Goal: Register for event/course

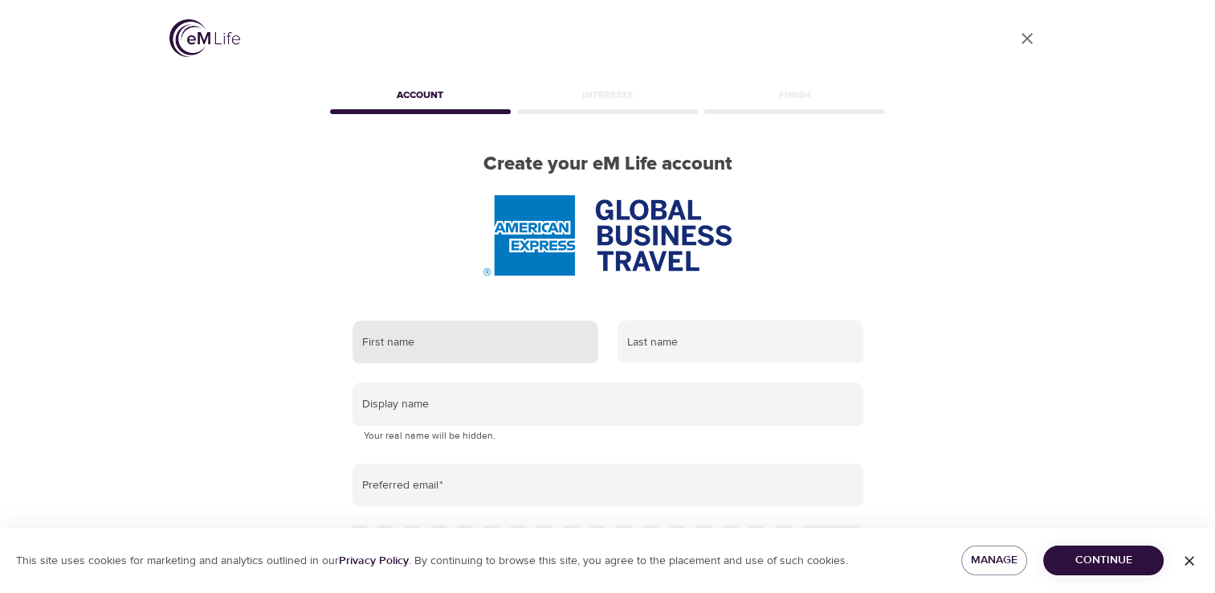
drag, startPoint x: 0, startPoint y: 0, endPoint x: 469, endPoint y: 355, distance: 588.3
click at [469, 355] on input "text" at bounding box center [476, 341] width 246 height 43
type input "kiran"
type input "[PERSON_NAME]"
type input "[EMAIL_ADDRESS][PERSON_NAME][DOMAIN_NAME]"
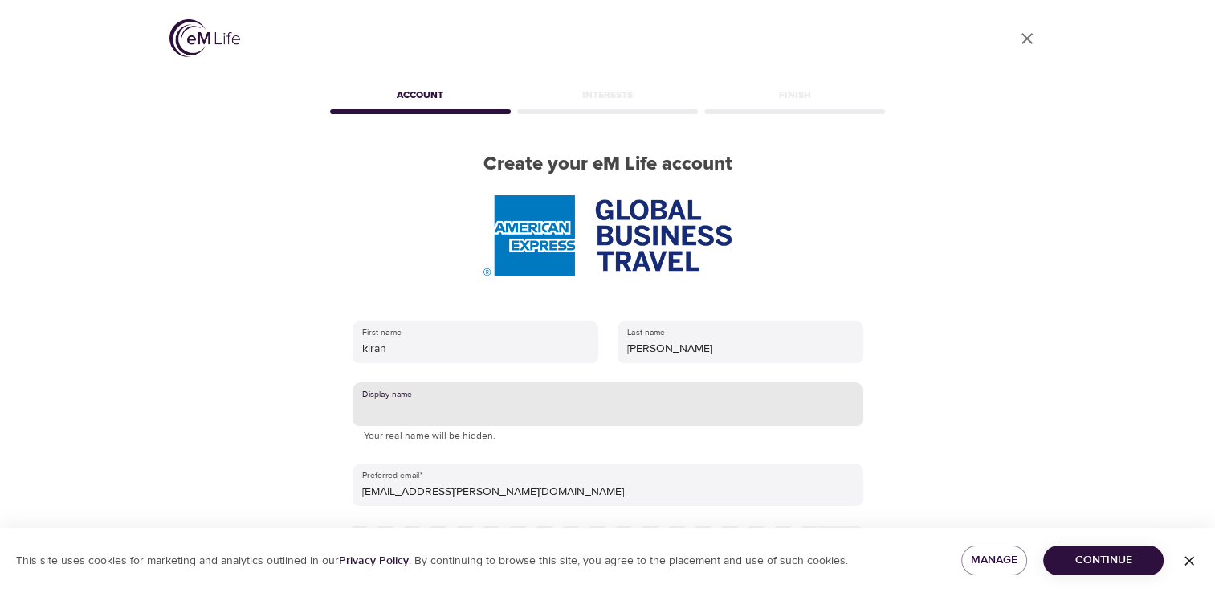
click at [475, 409] on input "text" at bounding box center [608, 403] width 511 height 43
type input "kiran"
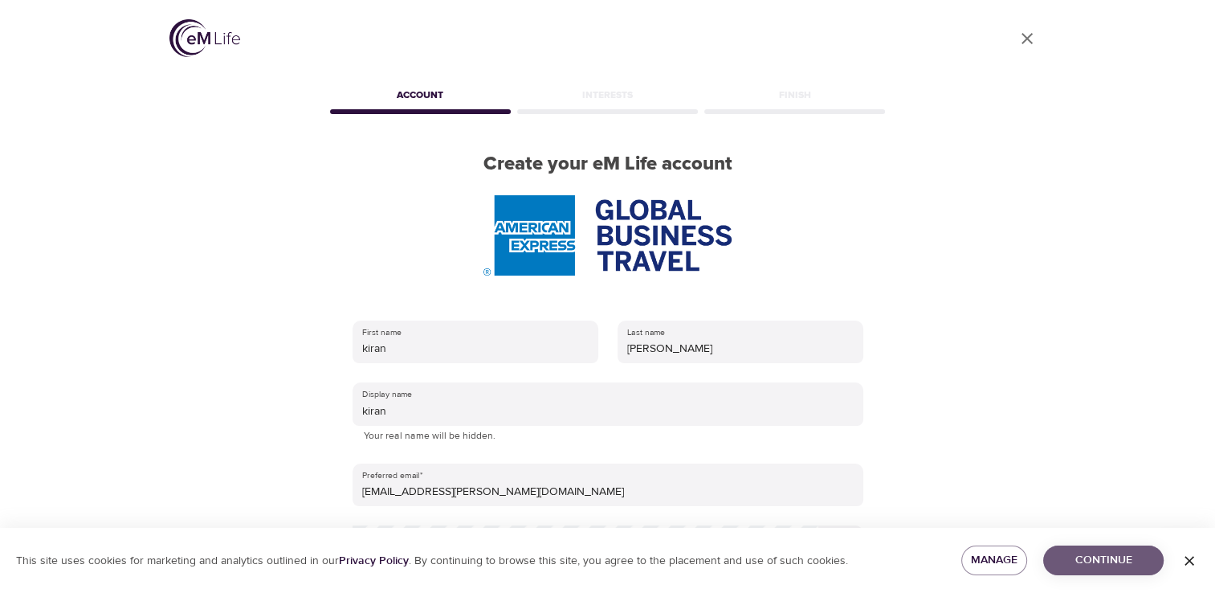
click at [1089, 554] on span "Continue" at bounding box center [1103, 560] width 95 height 20
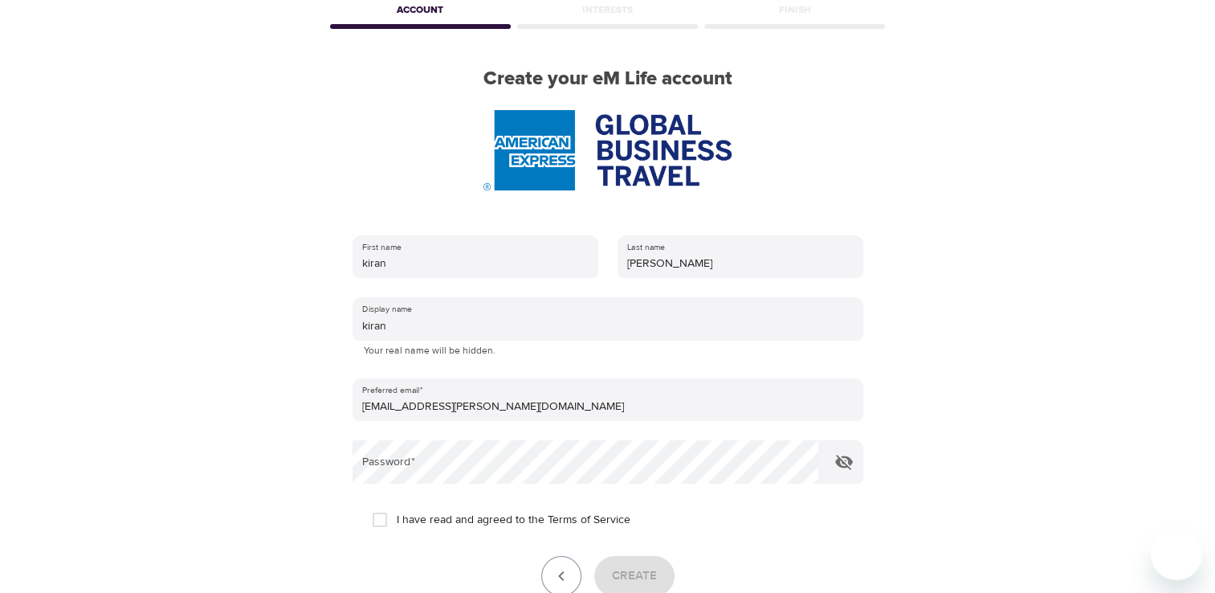
scroll to position [240, 0]
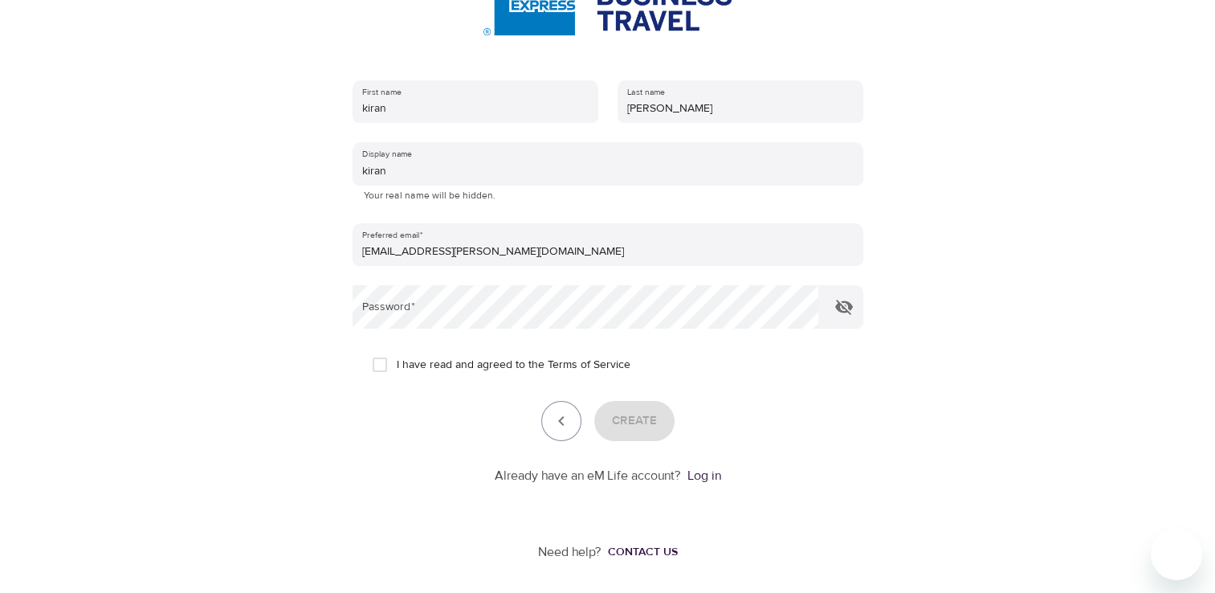
click at [382, 368] on input "I have read and agreed to the Terms of Service" at bounding box center [380, 365] width 34 height 34
checkbox input "true"
click at [646, 426] on span "Create" at bounding box center [634, 420] width 45 height 21
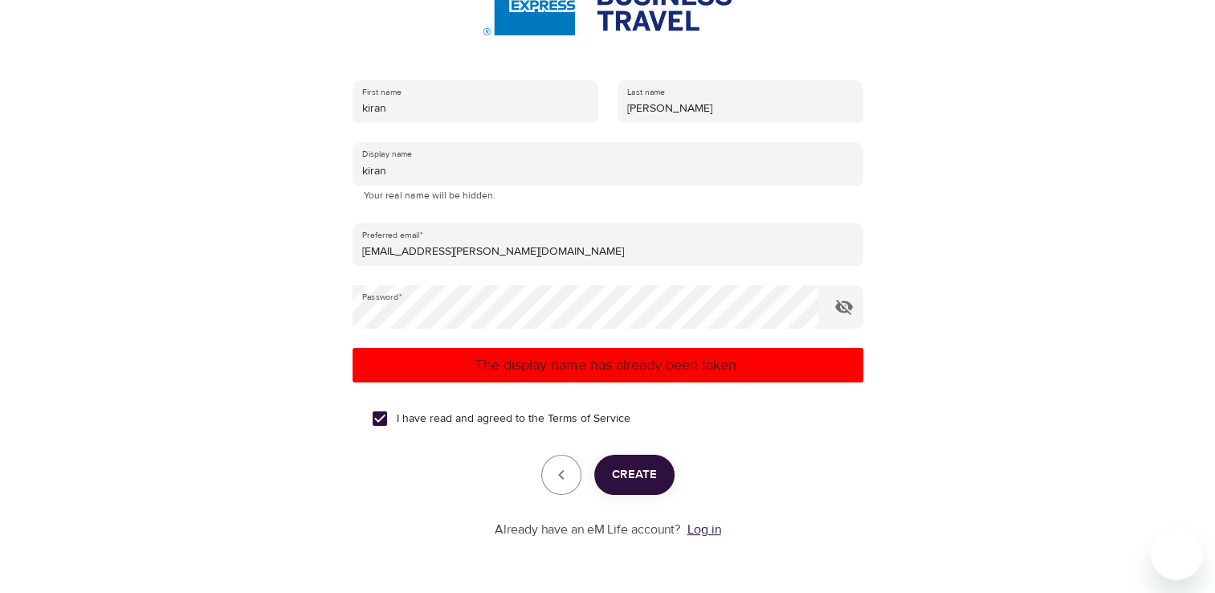
click at [705, 529] on link "Log in" at bounding box center [705, 529] width 34 height 16
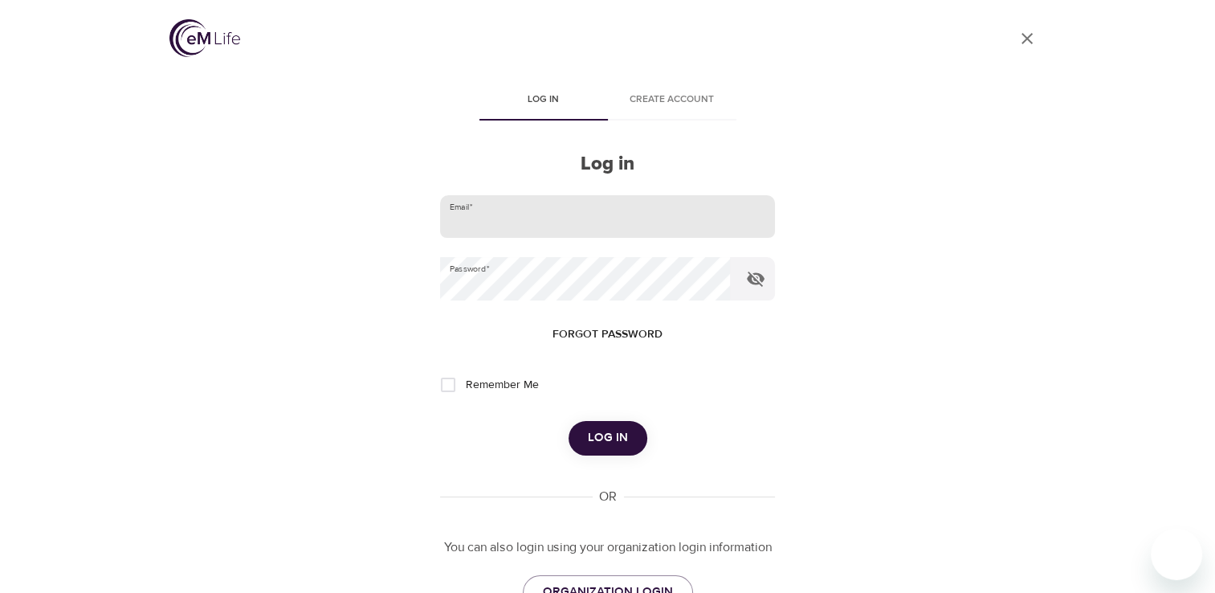
type input "kiran"
click at [599, 223] on input "kiran" at bounding box center [607, 216] width 334 height 43
click at [520, 384] on span "Remember Me" at bounding box center [501, 385] width 73 height 17
click at [465, 384] on input "Remember Me" at bounding box center [448, 385] width 34 height 34
checkbox input "true"
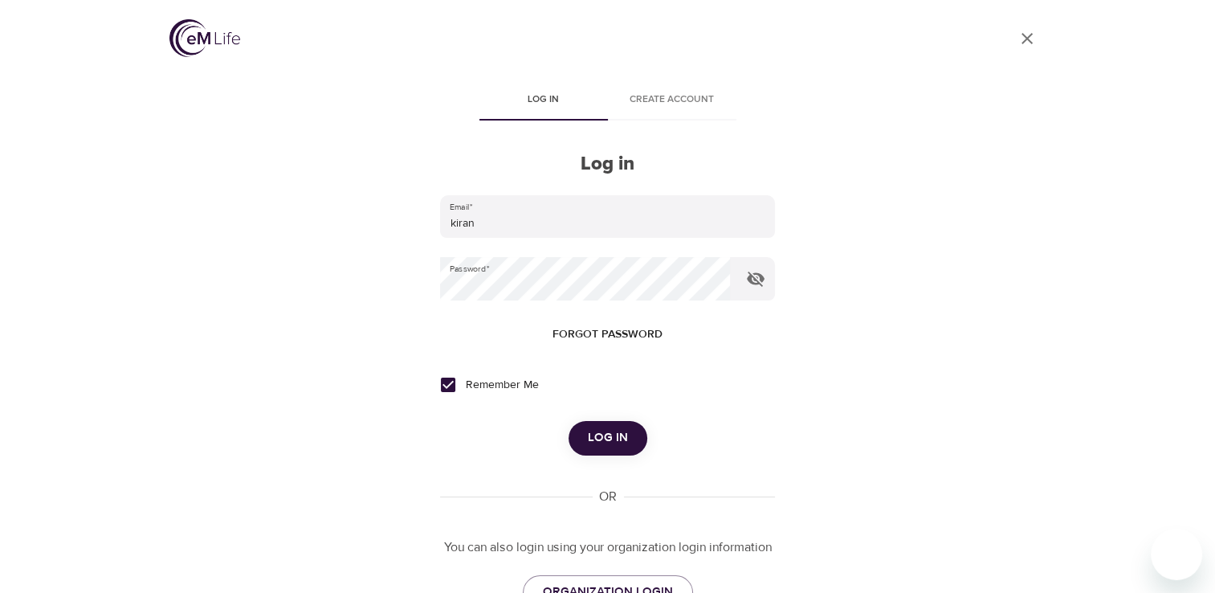
click at [610, 441] on span "Log in" at bounding box center [608, 437] width 40 height 21
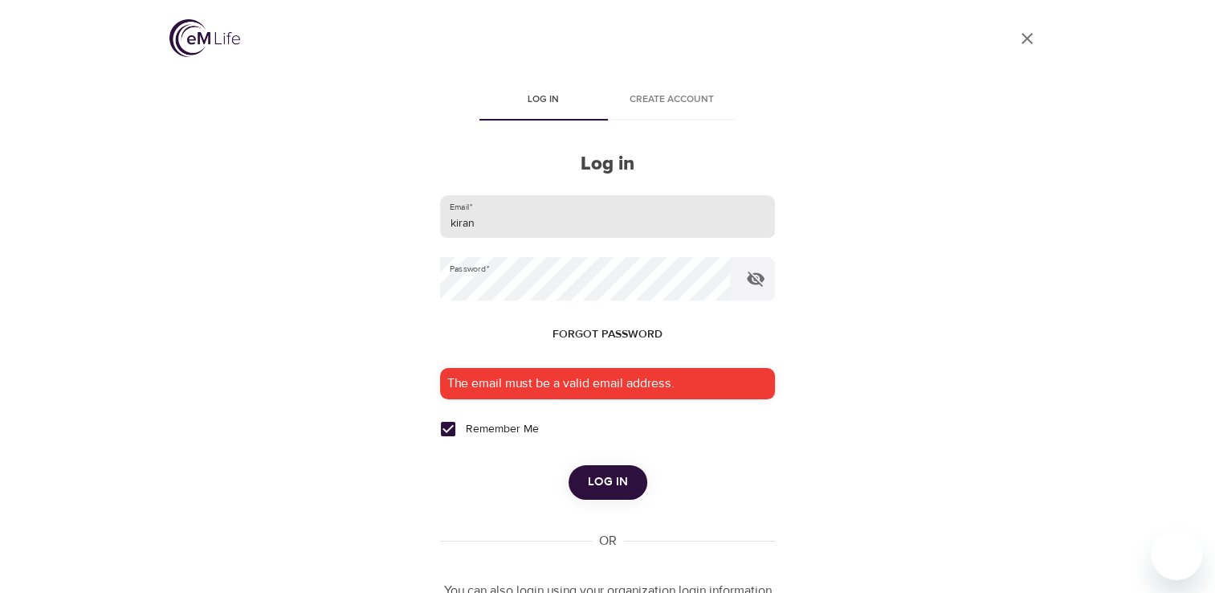
click at [495, 215] on input "kiran" at bounding box center [607, 216] width 334 height 43
type input "[EMAIL_ADDRESS][PERSON_NAME][DOMAIN_NAME]"
click at [761, 278] on icon "button" at bounding box center [756, 278] width 18 height 15
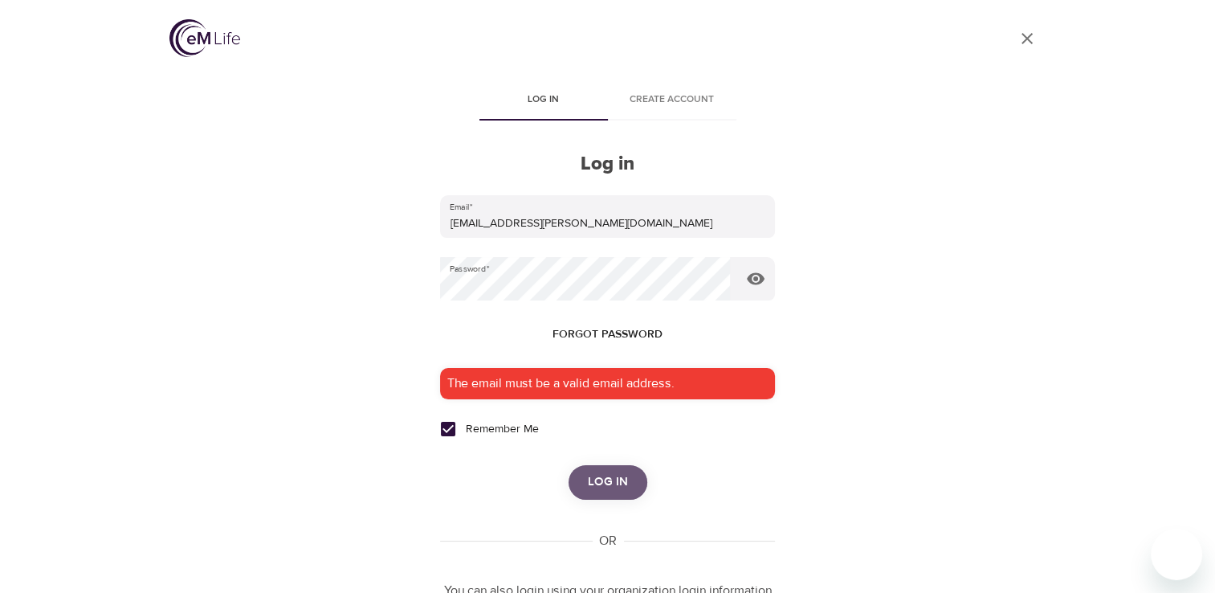
click at [598, 490] on span "Log in" at bounding box center [608, 481] width 40 height 21
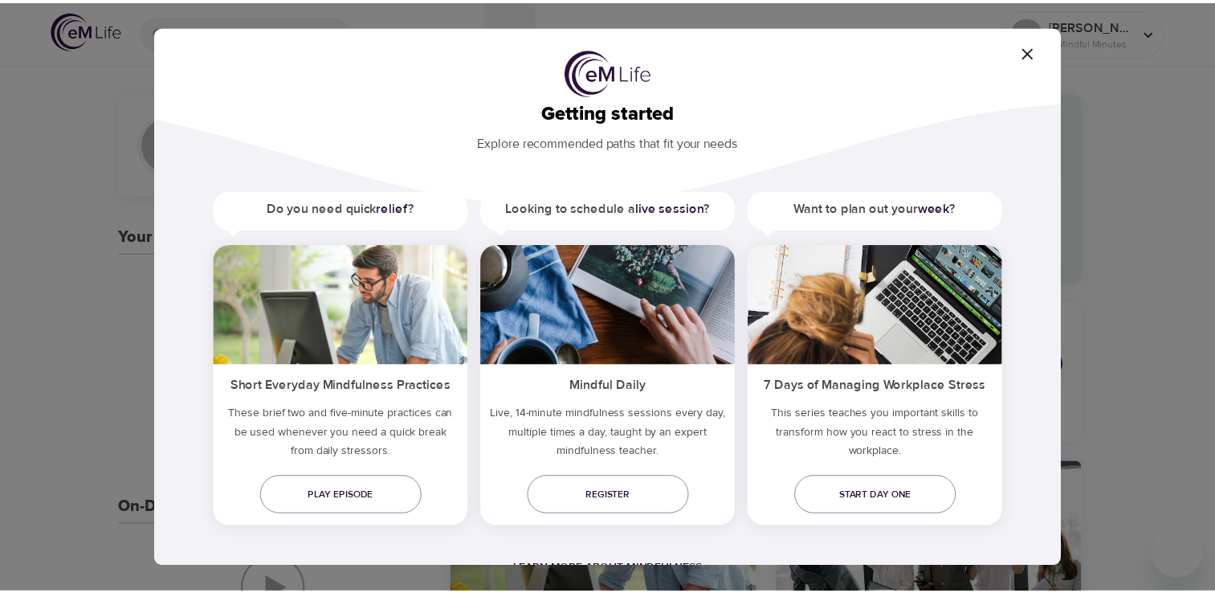
scroll to position [21, 0]
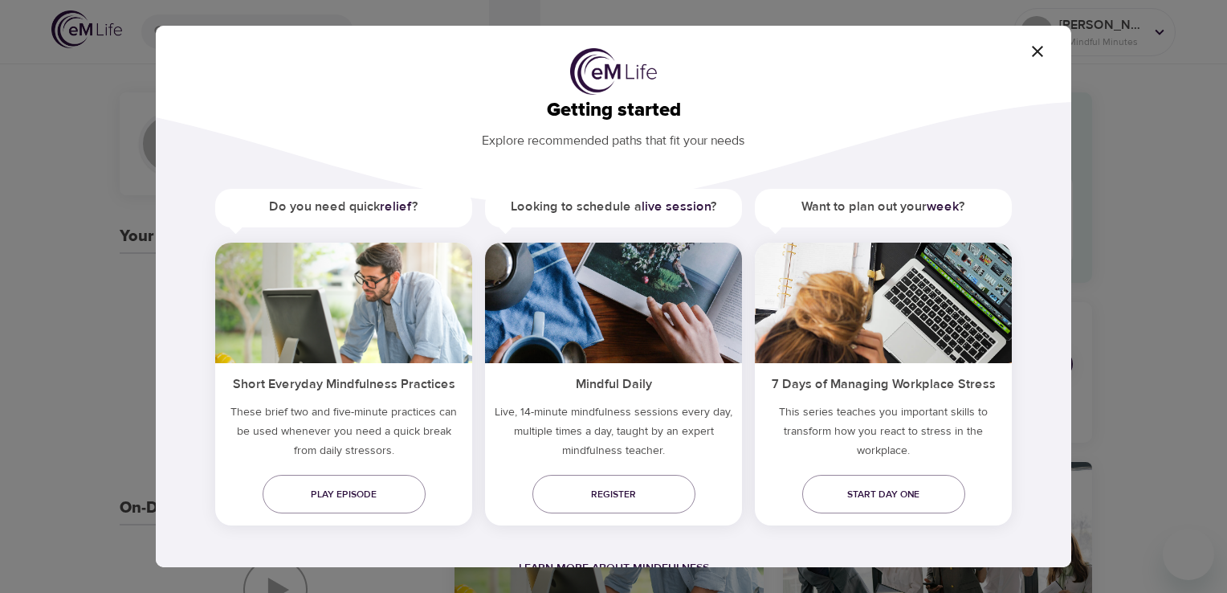
click at [1048, 52] on span "button" at bounding box center [1037, 51] width 39 height 19
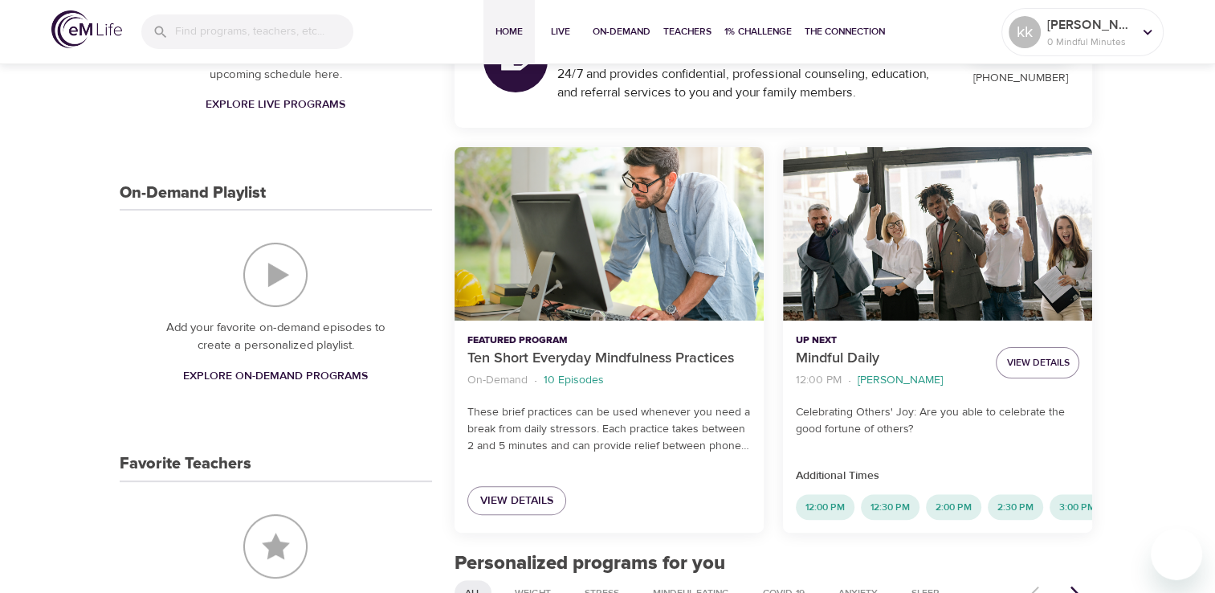
scroll to position [402, 0]
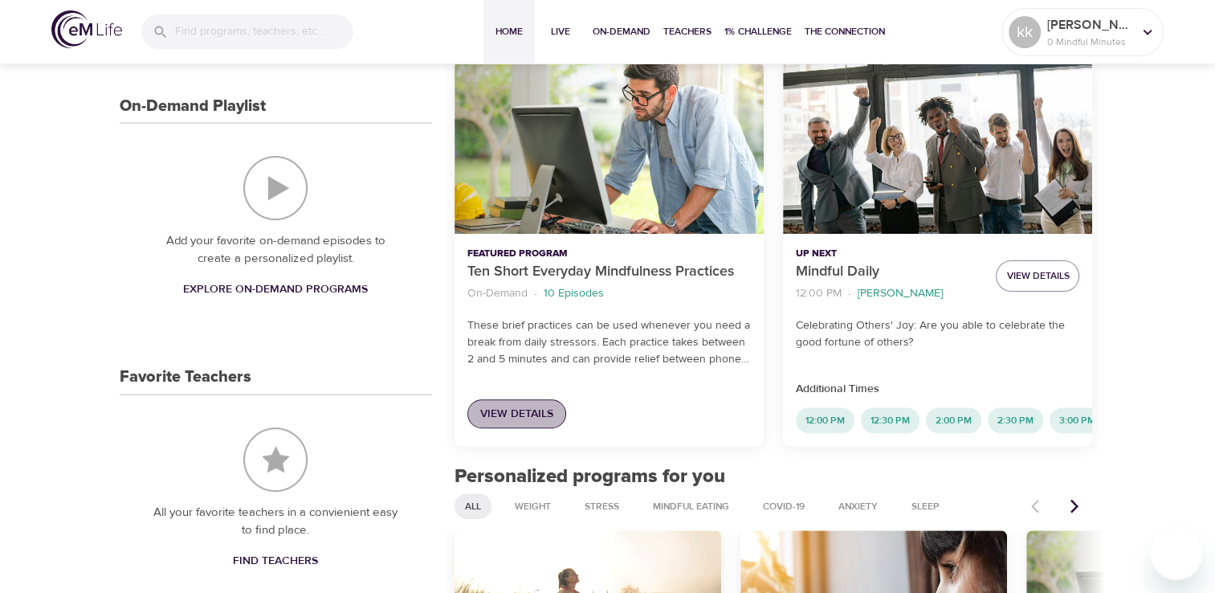
click at [519, 411] on span "View Details" at bounding box center [516, 414] width 73 height 20
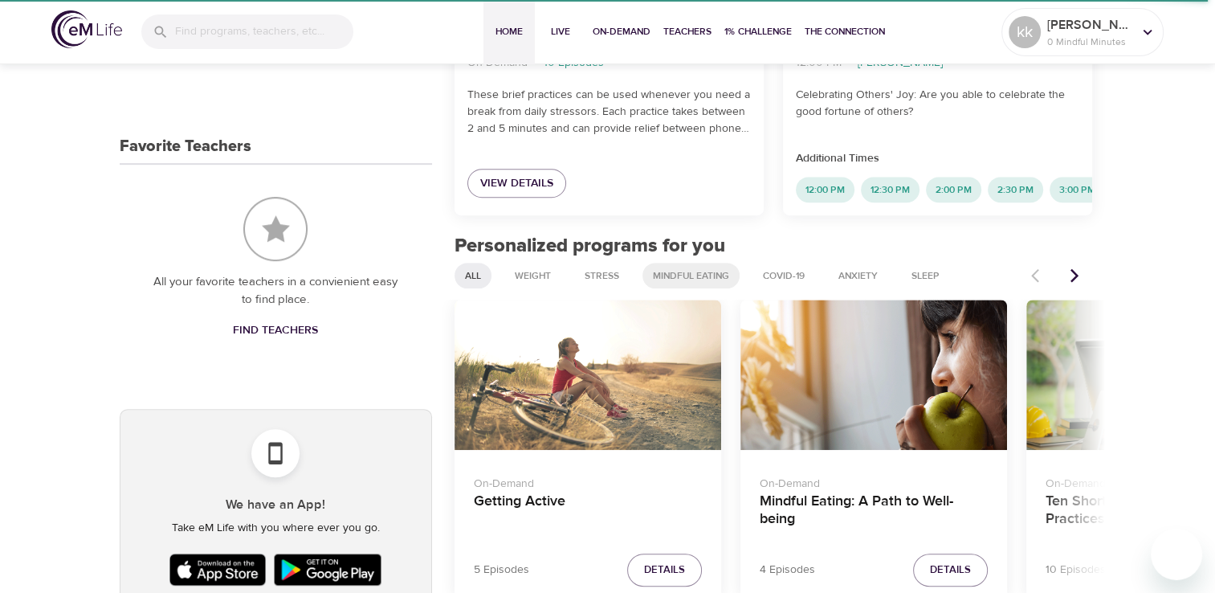
scroll to position [723, 0]
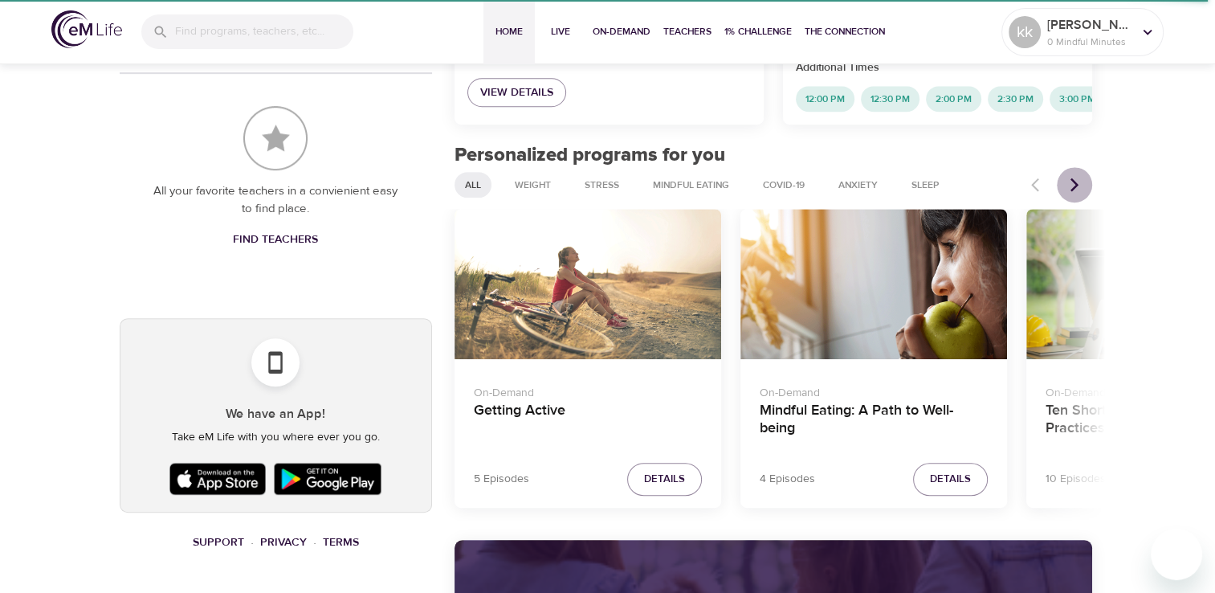
click at [1074, 193] on icon "Next items" at bounding box center [1075, 185] width 16 height 16
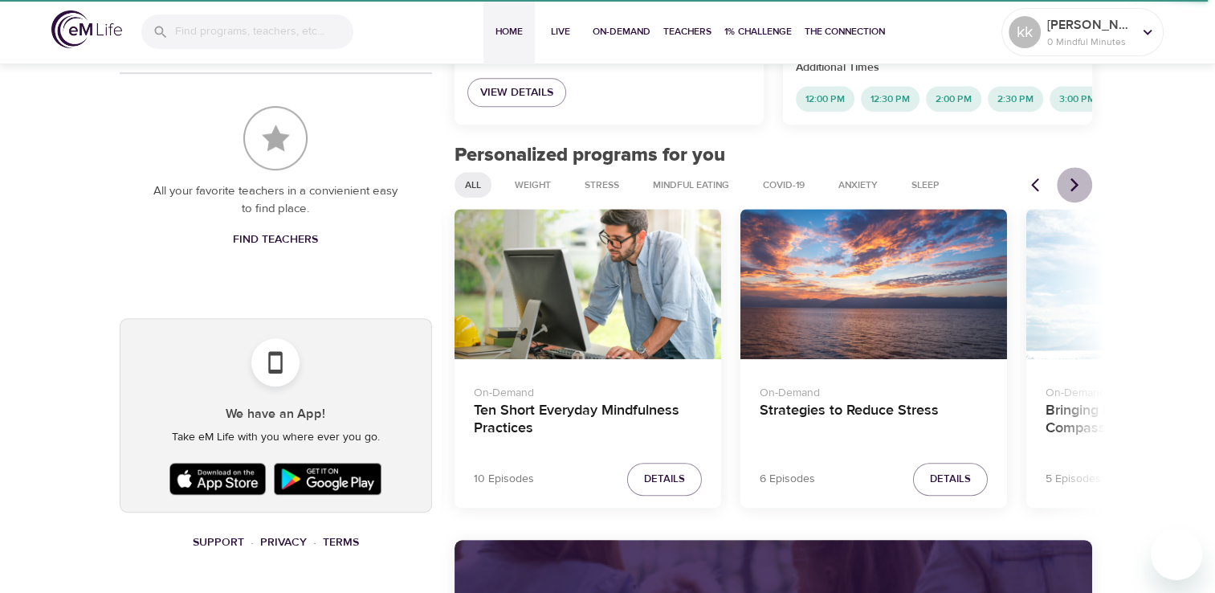
click at [1074, 193] on icon "Next items" at bounding box center [1075, 185] width 16 height 16
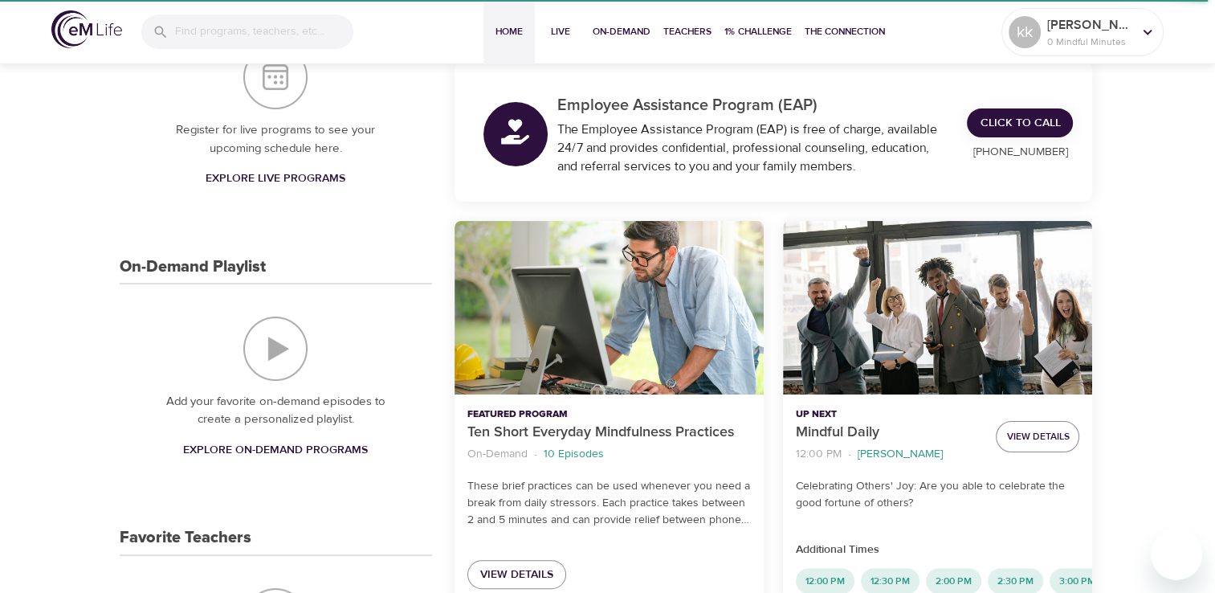
scroll to position [0, 0]
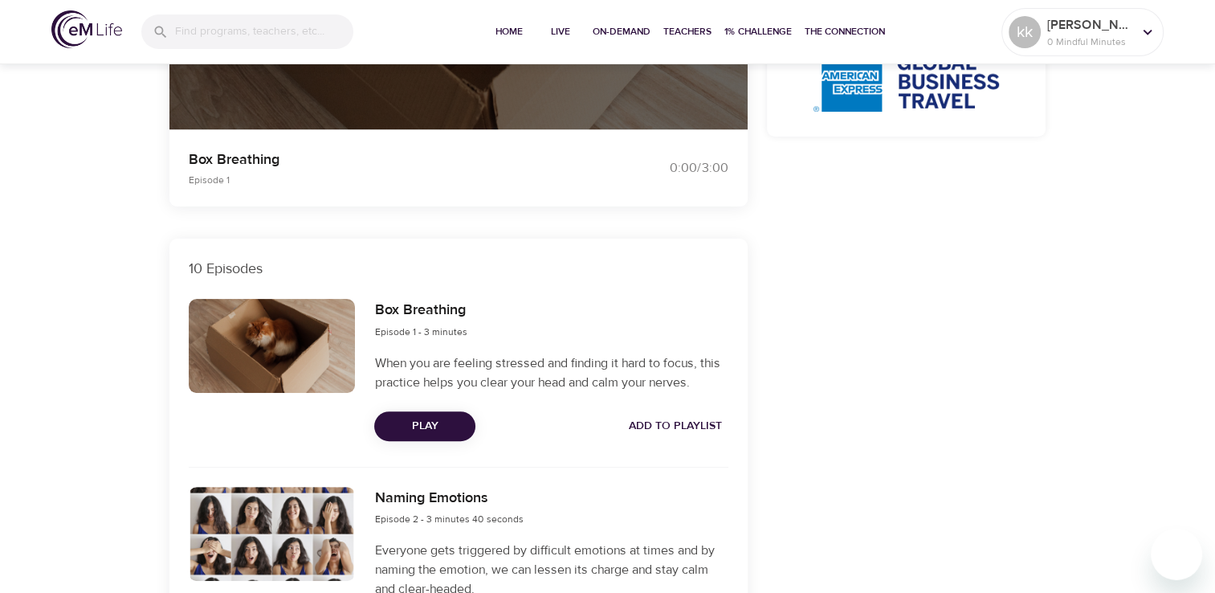
scroll to position [402, 0]
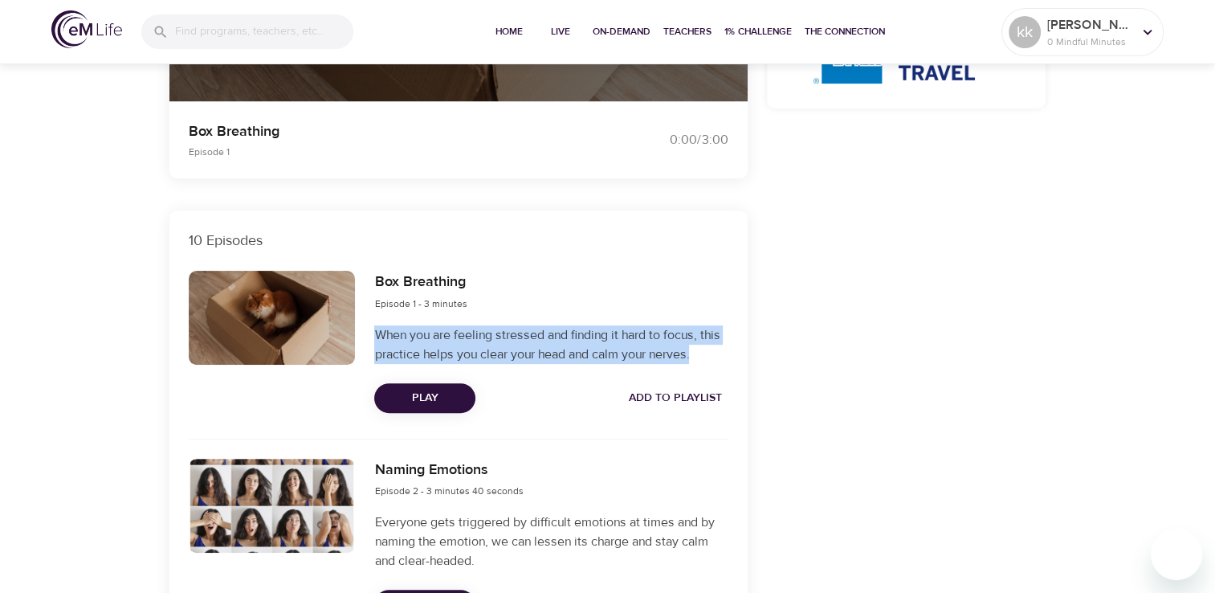
drag, startPoint x: 377, startPoint y: 333, endPoint x: 710, endPoint y: 357, distance: 334.2
click at [710, 357] on p "When you are feeling stressed and finding it hard to focus, this practice helps…" at bounding box center [550, 344] width 353 height 39
copy p "When you are feeling stressed and finding it hard to focus, this practice helps…"
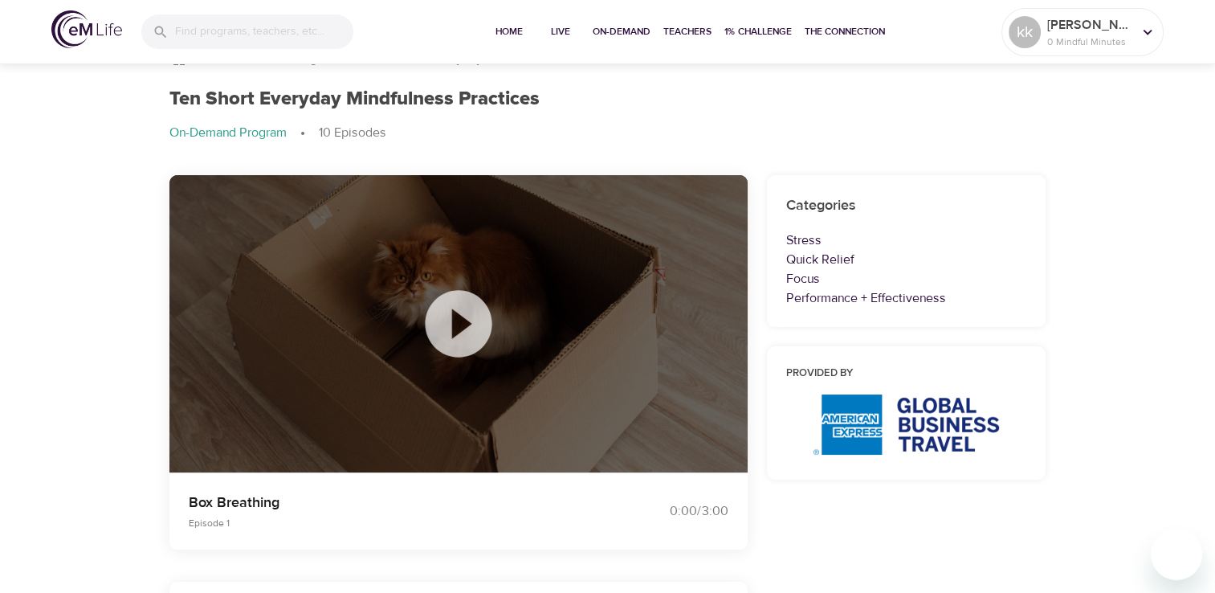
scroll to position [0, 0]
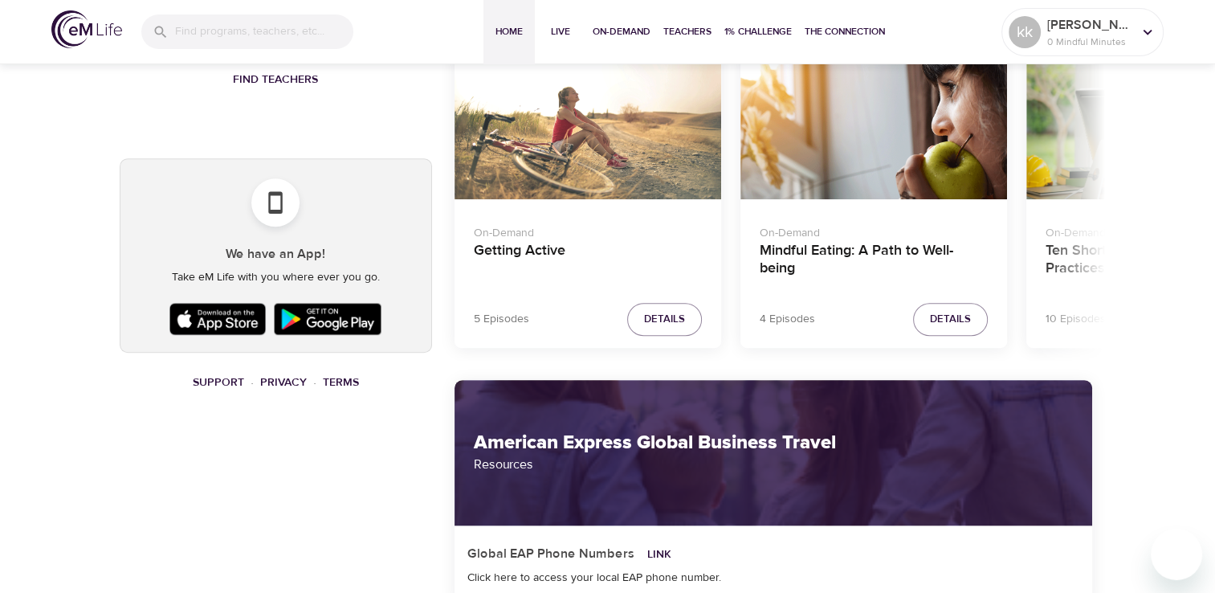
scroll to position [884, 0]
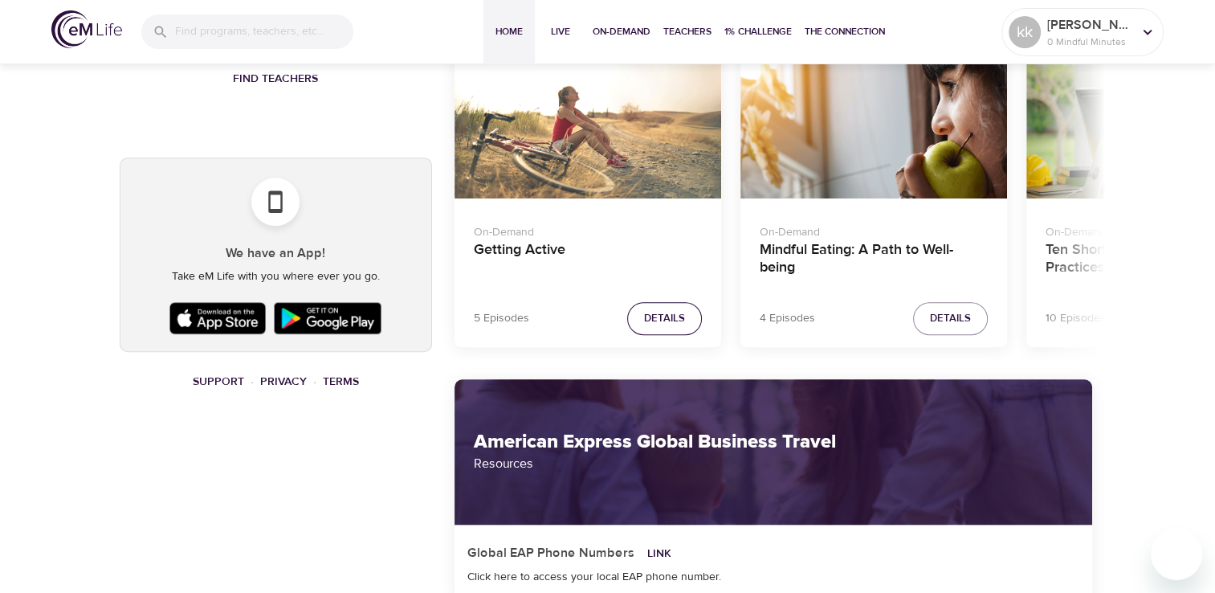
click at [659, 328] on span "Details" at bounding box center [664, 318] width 41 height 18
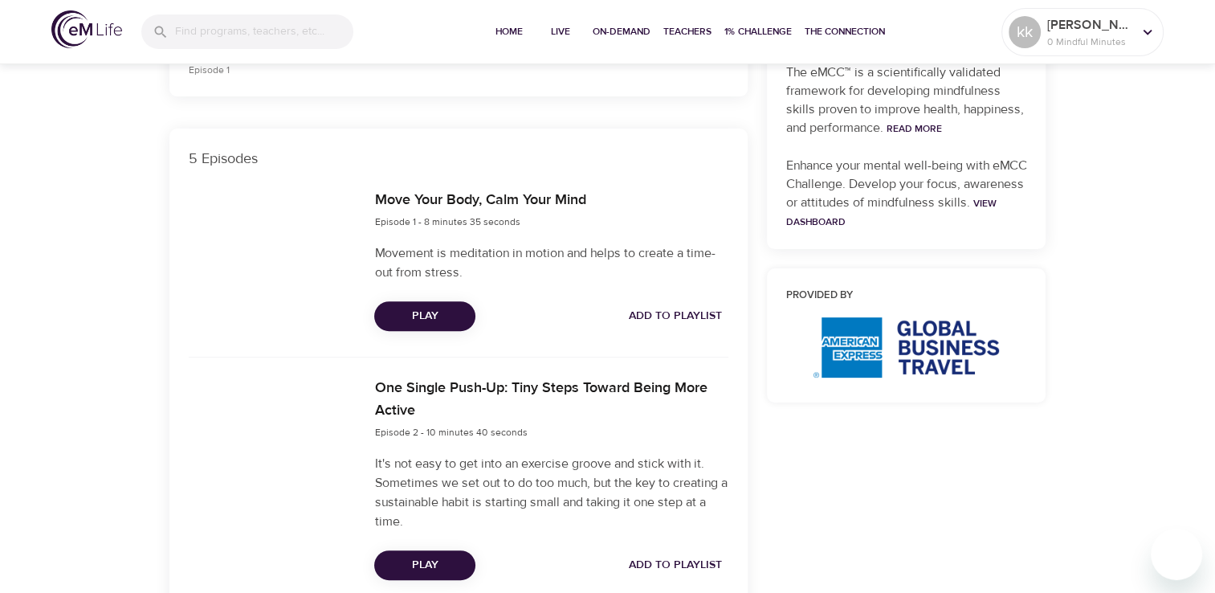
scroll to position [482, 0]
